Goal: Task Accomplishment & Management: Manage account settings

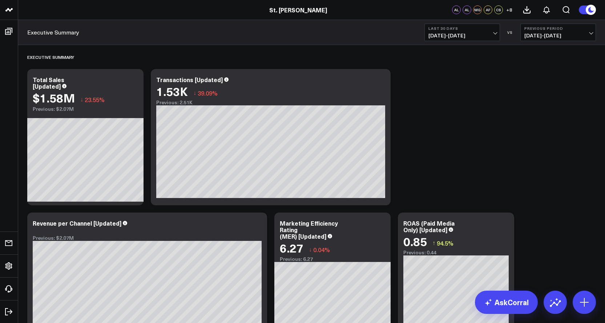
click at [508, 11] on span "+ 8" at bounding box center [509, 9] width 6 height 5
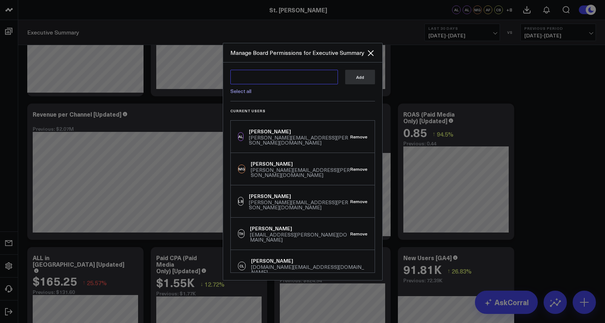
click at [278, 78] on textarea at bounding box center [285, 77] width 108 height 15
click at [317, 78] on textarea "[PERSON_NAME]" at bounding box center [285, 77] width 108 height 15
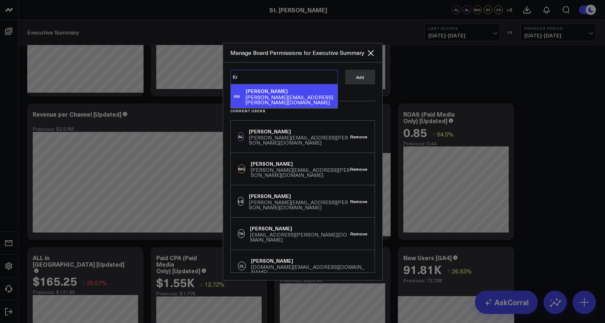
type textarea "K"
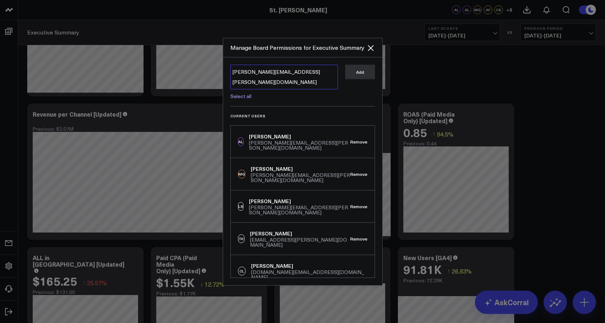
type textarea "[PERSON_NAME][EMAIL_ADDRESS][PERSON_NAME][DOMAIN_NAME]"
click at [298, 73] on textarea "[PERSON_NAME][EMAIL_ADDRESS][PERSON_NAME][DOMAIN_NAME]" at bounding box center [285, 77] width 108 height 25
click at [307, 77] on textarea "[PERSON_NAME][EMAIL_ADDRESS][PERSON_NAME][DOMAIN_NAME]" at bounding box center [285, 77] width 108 height 25
click at [310, 69] on textarea "[PERSON_NAME][EMAIL_ADDRESS][PERSON_NAME][DOMAIN_NAME]" at bounding box center [285, 77] width 108 height 25
click at [309, 75] on textarea "[PERSON_NAME][EMAIL_ADDRESS][PERSON_NAME][DOMAIN_NAME]" at bounding box center [285, 77] width 108 height 25
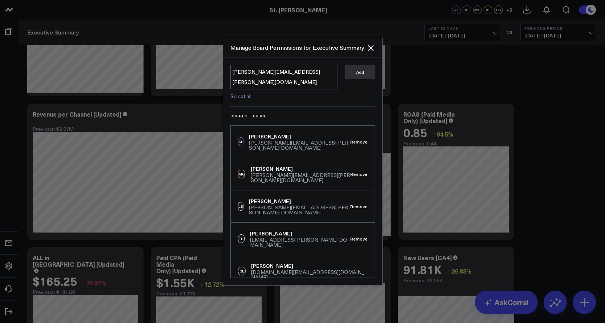
click at [245, 94] on link "Select all" at bounding box center [241, 96] width 21 height 7
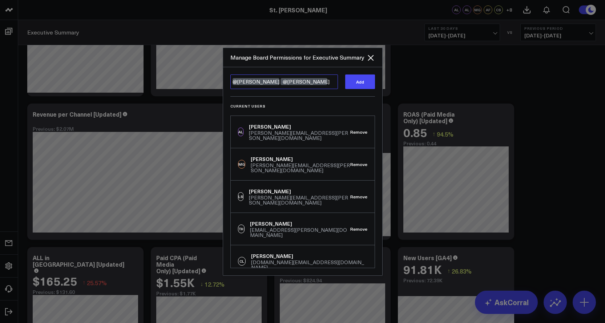
click at [306, 81] on textarea "@[PERSON_NAME] @[PERSON_NAME]" at bounding box center [285, 82] width 108 height 15
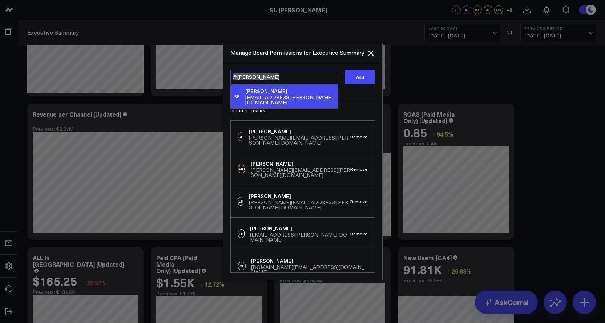
type textarea "@[PERSON_NAME]"
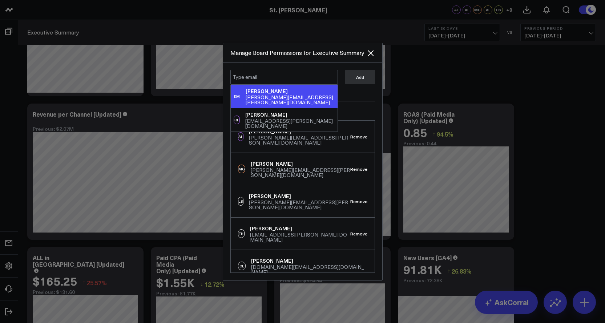
click at [348, 91] on div "Add" at bounding box center [360, 82] width 30 height 24
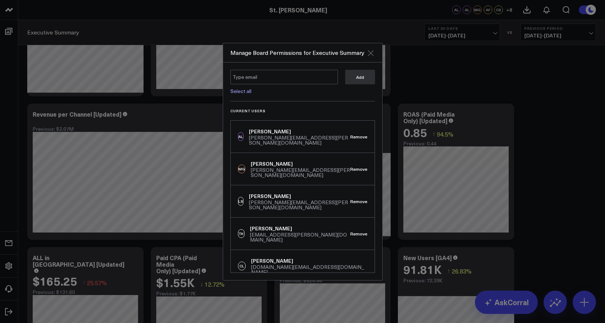
click at [370, 52] on icon "Close" at bounding box center [371, 53] width 6 height 6
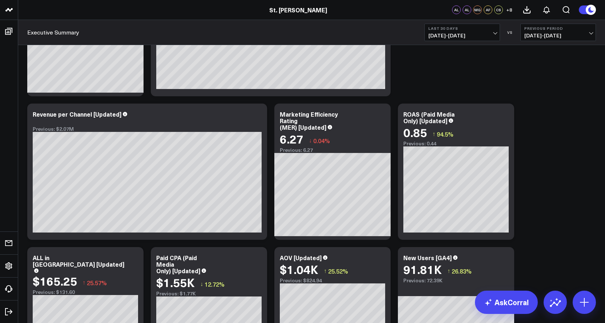
click at [511, 9] on span "+ 8" at bounding box center [509, 9] width 6 height 5
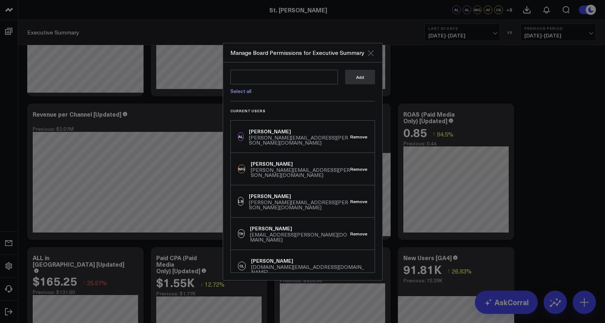
click at [370, 53] on icon "Close" at bounding box center [371, 53] width 6 height 6
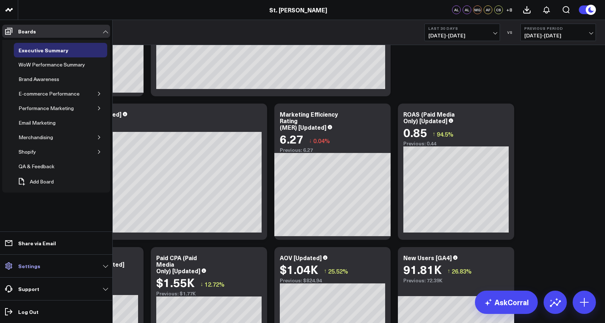
click at [13, 270] on span at bounding box center [8, 266] width 13 height 13
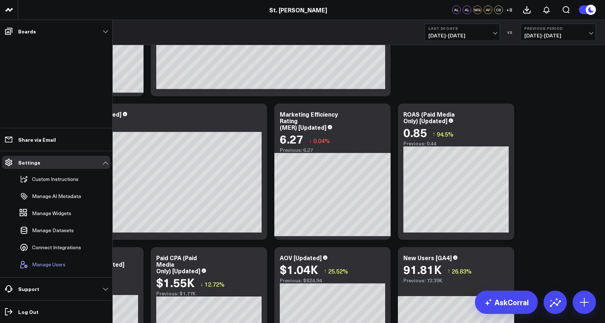
click at [36, 265] on span "Manage Users" at bounding box center [48, 265] width 33 height 6
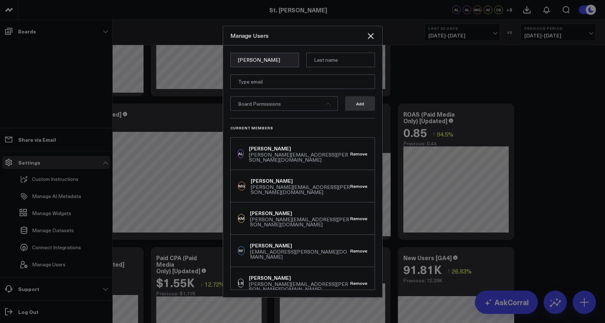
type input "[PERSON_NAME]"
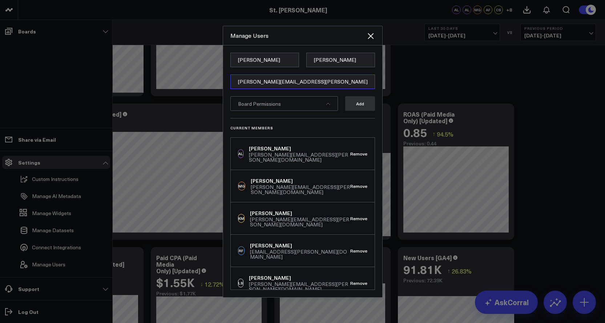
type input "[PERSON_NAME][EMAIL_ADDRESS][PERSON_NAME][DOMAIN_NAME]"
click at [312, 105] on div "Board Permissions" at bounding box center [285, 103] width 108 height 15
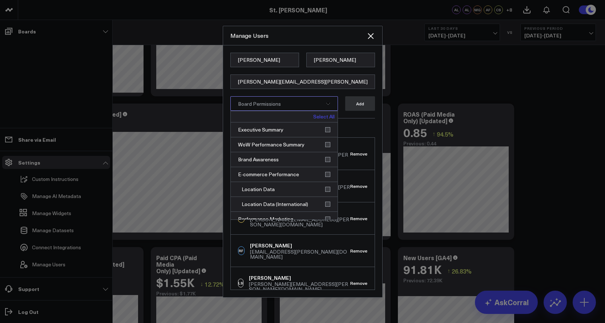
click at [323, 117] on link "Select All" at bounding box center [323, 116] width 21 height 5
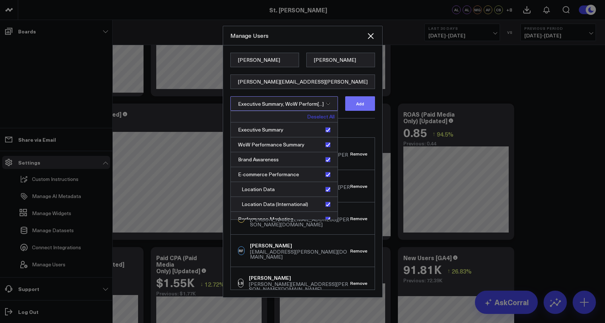
click at [355, 108] on button "Add" at bounding box center [360, 103] width 30 height 15
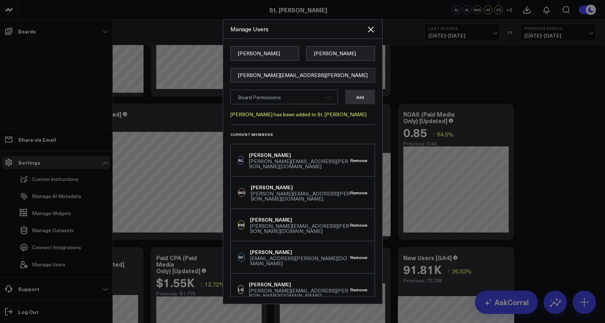
scroll to position [36, 0]
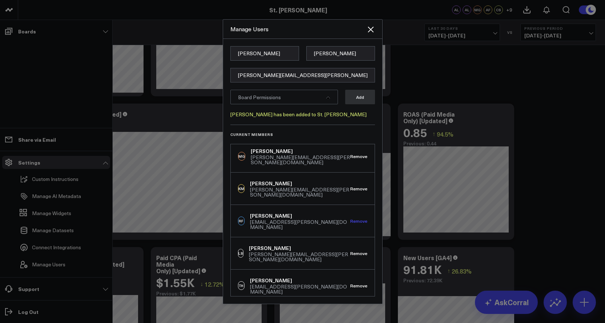
click at [355, 219] on button "Remove" at bounding box center [358, 221] width 17 height 5
click at [352, 219] on button "Remove" at bounding box center [358, 221] width 17 height 5
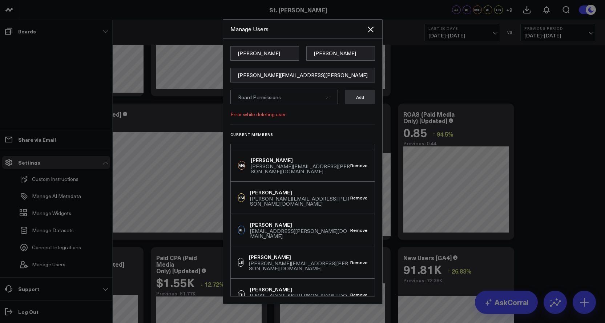
scroll to position [0, 0]
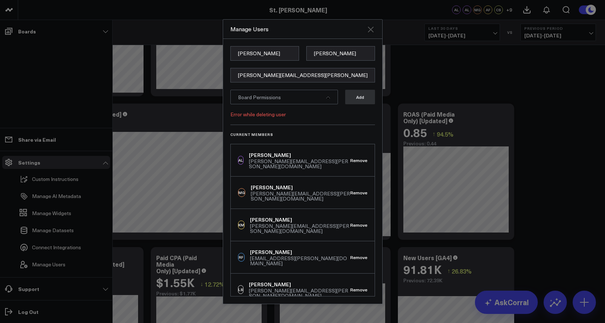
click at [371, 30] on icon "Close" at bounding box center [371, 30] width 6 height 6
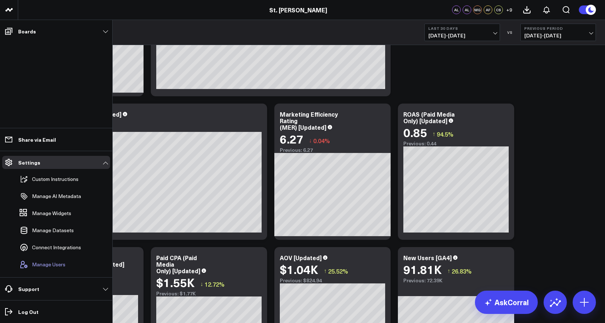
click at [45, 264] on span "Manage Users" at bounding box center [48, 265] width 33 height 6
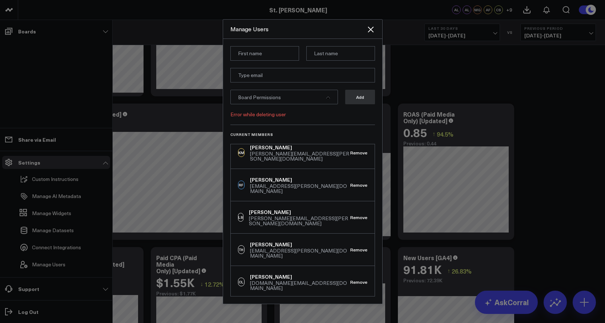
scroll to position [73, 0]
click at [356, 182] on button "Remove" at bounding box center [358, 184] width 17 height 5
click at [369, 28] on icon "Close" at bounding box center [371, 30] width 6 height 6
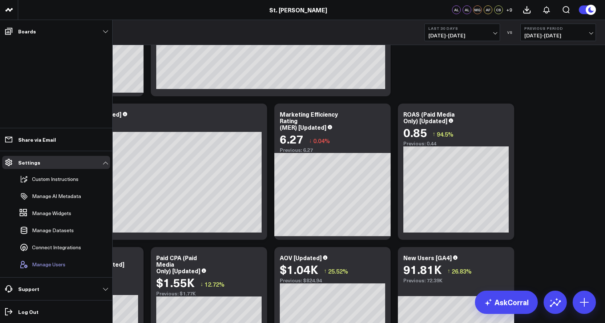
click at [60, 264] on span "Manage Users" at bounding box center [48, 265] width 33 height 6
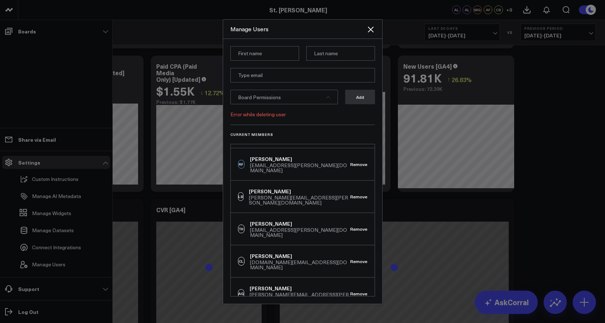
scroll to position [436, 0]
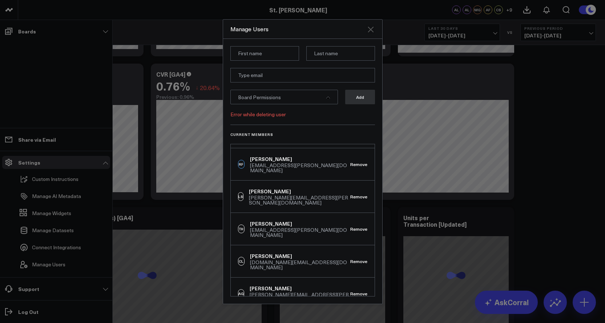
click at [369, 32] on icon "Close" at bounding box center [371, 30] width 6 height 6
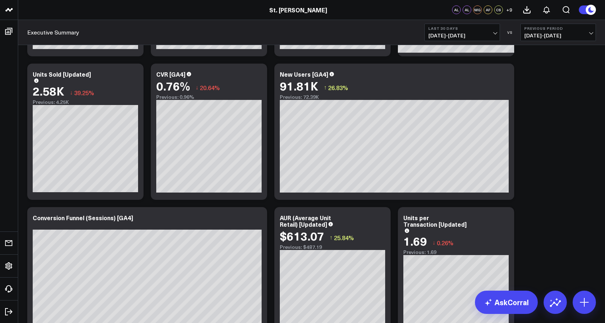
click at [508, 7] on span "+ 9" at bounding box center [509, 9] width 6 height 5
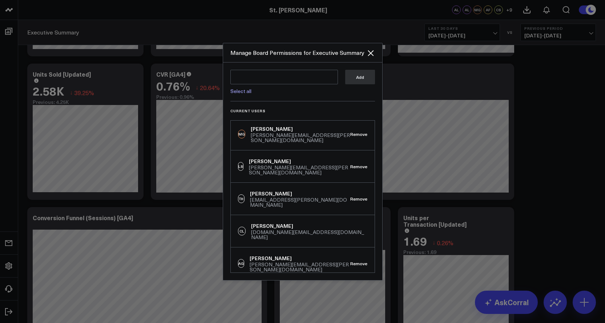
scroll to position [0, 0]
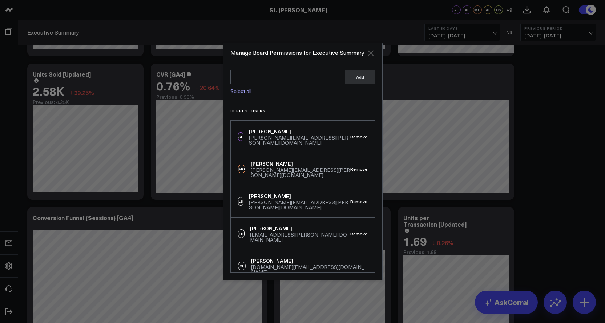
click at [374, 52] on icon "Close" at bounding box center [370, 53] width 9 height 9
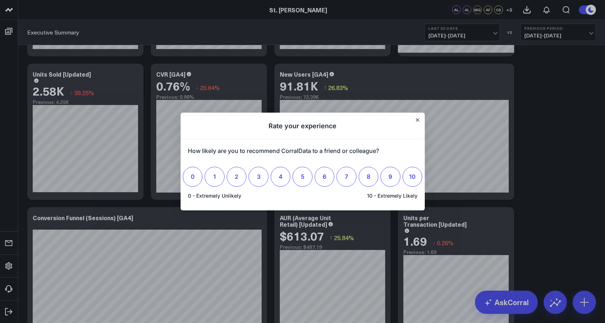
click at [14, 265] on div at bounding box center [302, 161] width 605 height 323
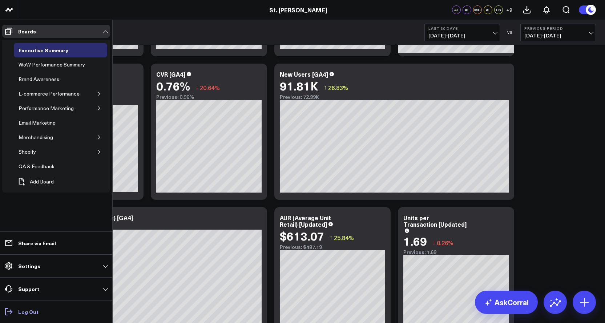
click at [23, 315] on p "Log Out" at bounding box center [28, 312] width 20 height 6
